Goal: Task Accomplishment & Management: Complete application form

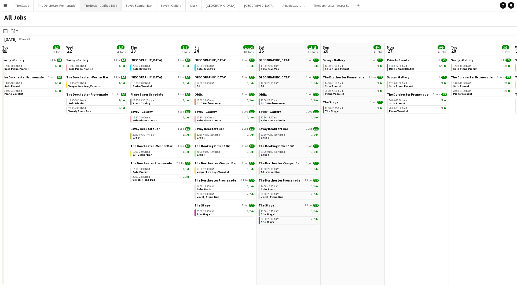
scroll to position [0, 124]
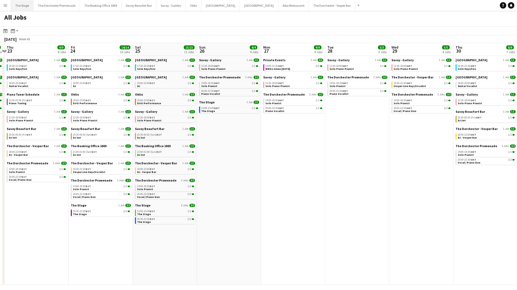
click at [23, 8] on button "The Stage Close" at bounding box center [22, 5] width 23 height 10
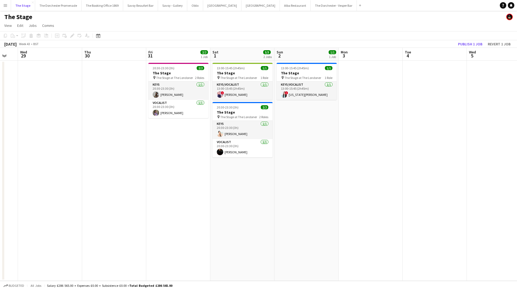
scroll to position [0, 194]
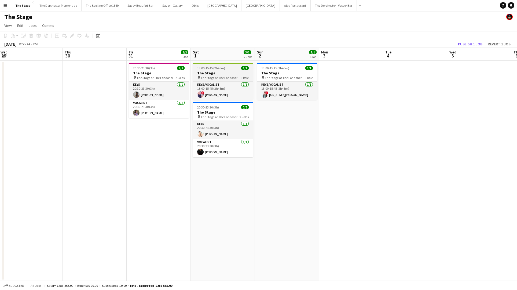
click at [217, 71] on h3 "The Stage" at bounding box center [223, 73] width 60 height 5
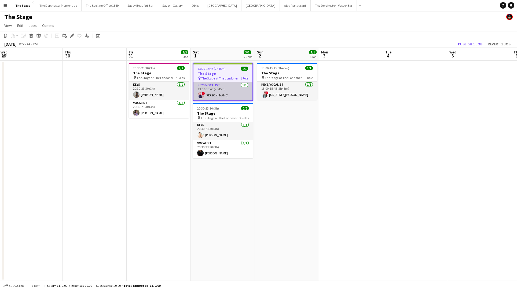
click at [224, 88] on app-card-role "Keys/Vocalist [DATE] 13:00-15:45 (2h45m) ! [PERSON_NAME]" at bounding box center [222, 91] width 59 height 18
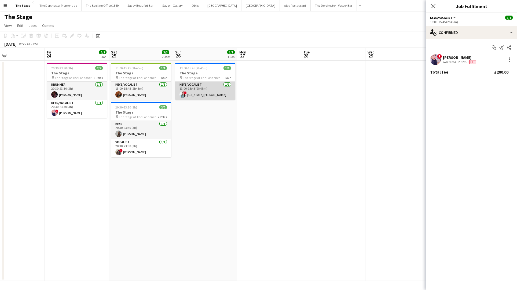
scroll to position [0, 142]
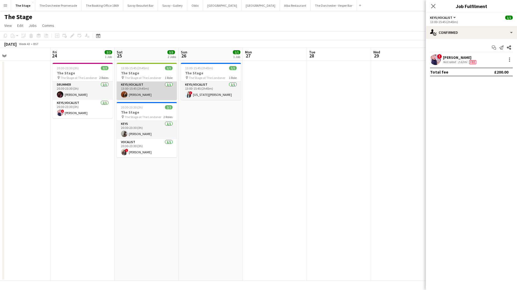
click at [151, 91] on app-card-role "Keys/Vocalist [DATE] 13:00-15:45 (2h45m) [PERSON_NAME]" at bounding box center [147, 91] width 60 height 18
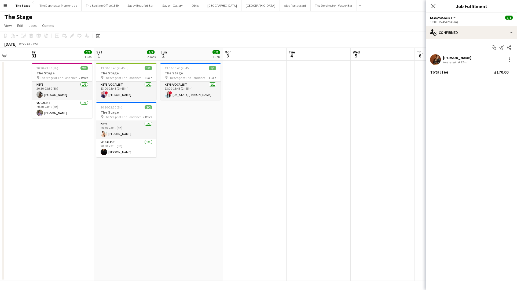
scroll to position [0, 196]
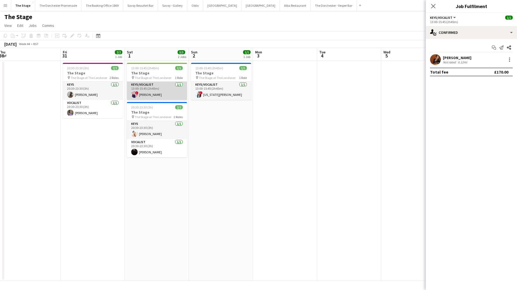
click at [159, 94] on app-card-role "Keys/Vocalist [DATE] 13:00-15:45 (2h45m) ! [PERSON_NAME]" at bounding box center [157, 91] width 60 height 18
click at [241, 3] on button "[GEOGRAPHIC_DATA]" at bounding box center [260, 5] width 38 height 10
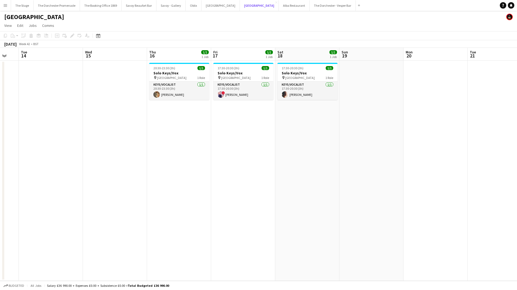
scroll to position [0, 136]
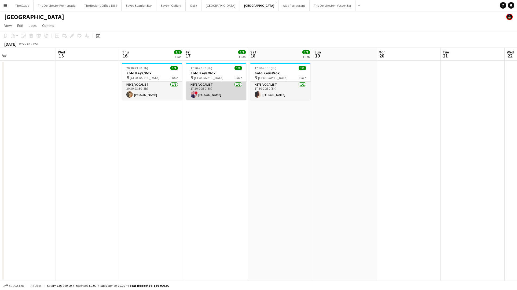
click at [220, 94] on app-card-role "Keys/Vocalist [DATE] 17:30-20:30 (3h) ! [PERSON_NAME]" at bounding box center [216, 91] width 60 height 18
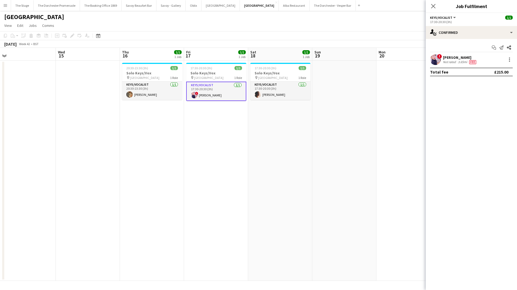
click at [220, 118] on app-date-cell "17:30-20:30 (3h) 1/1 Solo Keys/Vox pin Goring Hotel 1 Role Keys/Vocalist [DATE]…" at bounding box center [216, 171] width 64 height 220
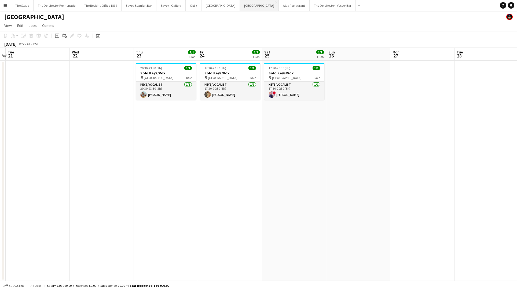
scroll to position [0, 187]
click at [5, 5] on app-icon "Menu" at bounding box center [5, 5] width 4 height 4
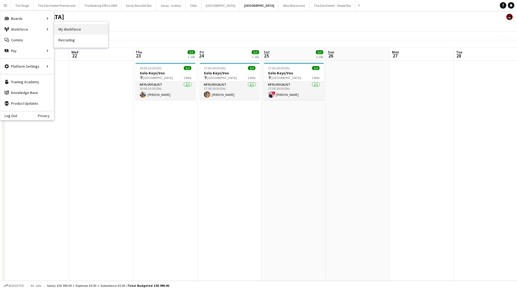
click at [75, 32] on link "My Workforce" at bounding box center [81, 29] width 54 height 11
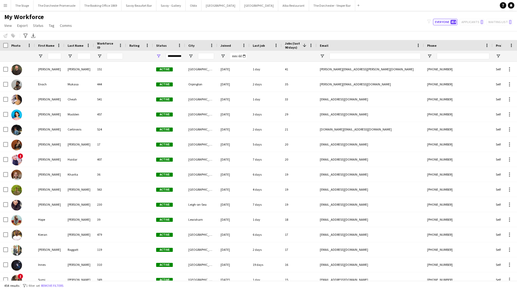
click at [4, 8] on button "Menu" at bounding box center [5, 5] width 11 height 11
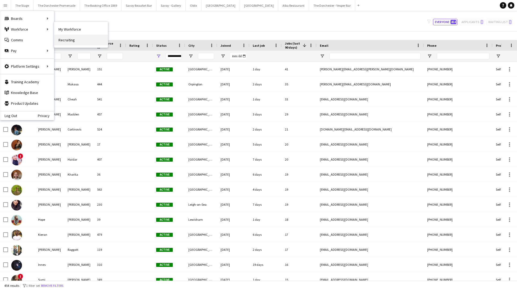
click at [69, 39] on link "Recruiting" at bounding box center [81, 40] width 54 height 11
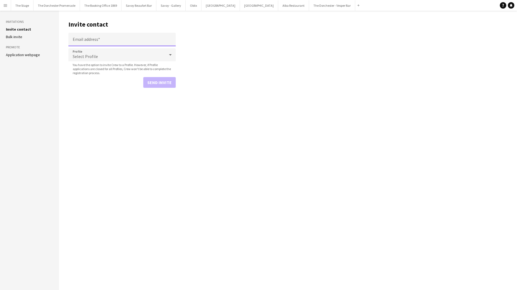
click at [98, 42] on input "Email address" at bounding box center [121, 39] width 107 height 13
paste input "**********"
type input "**********"
click at [96, 54] on span "Select Profile" at bounding box center [85, 56] width 25 height 5
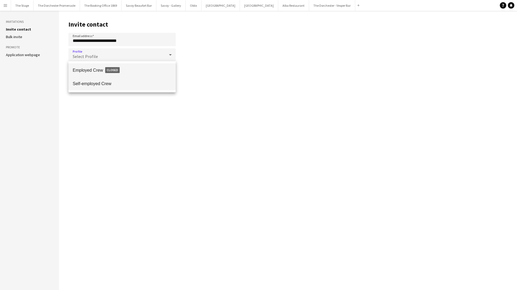
click at [93, 82] on span "Self-employed Crew" at bounding box center [122, 83] width 99 height 5
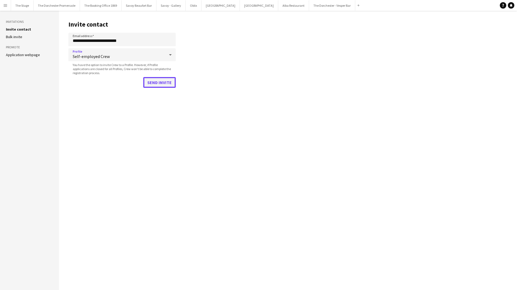
click at [153, 83] on button "Send invite" at bounding box center [159, 82] width 32 height 11
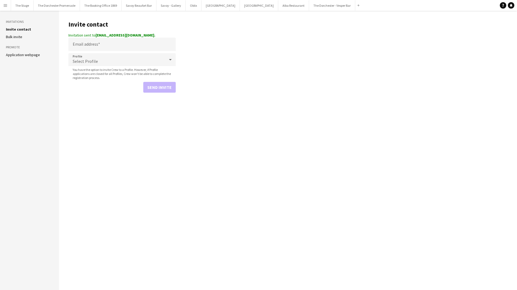
click at [7, 6] on app-icon "Menu" at bounding box center [5, 5] width 4 height 4
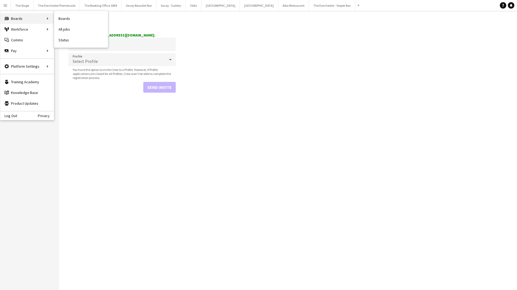
click at [14, 21] on div "Boards Boards" at bounding box center [27, 18] width 54 height 11
